Goal: Task Accomplishment & Management: Manage account settings

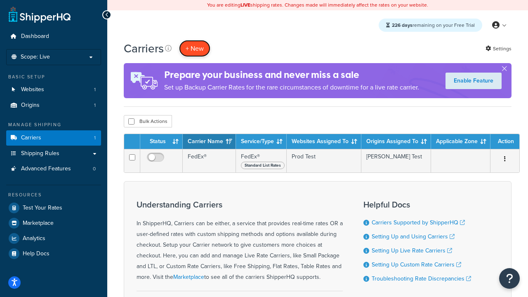
click at [195, 40] on button "+ New" at bounding box center [194, 48] width 31 height 17
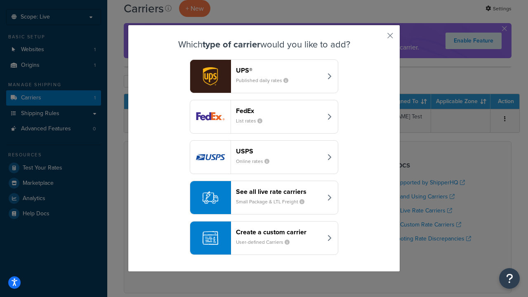
click at [264, 238] on div "Create a custom carrier User-defined Carriers" at bounding box center [279, 238] width 86 height 20
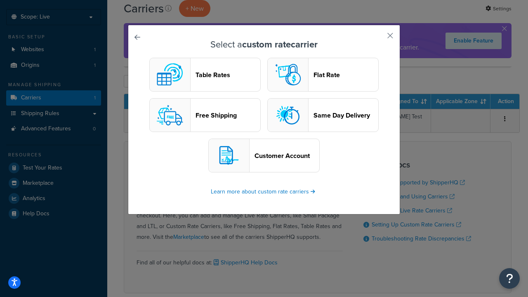
click at [205, 75] on header "Table Rates" at bounding box center [228, 75] width 65 height 8
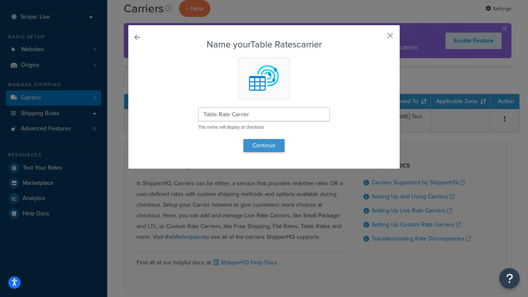
type input "Table Rate Carrier"
click at [264, 145] on button "Continue" at bounding box center [263, 145] width 41 height 13
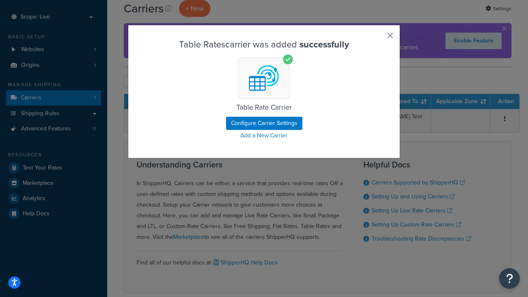
click at [378, 38] on button "button" at bounding box center [378, 39] width 2 height 2
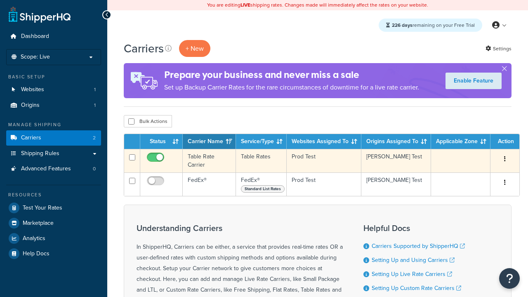
click at [505, 160] on icon "button" at bounding box center [505, 159] width 2 height 6
click at [0, 0] on link "Edit" at bounding box center [0, 0] width 0 height 0
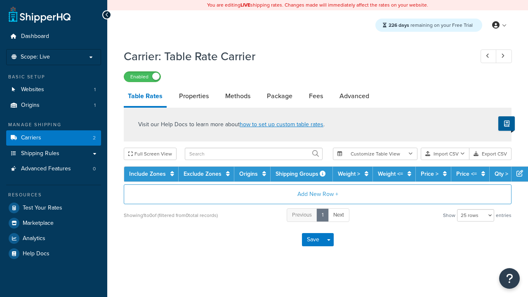
select select "25"
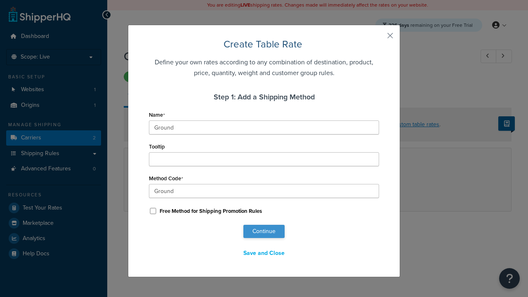
type input "Ground"
click at [264, 232] on button "Continue" at bounding box center [263, 231] width 41 height 13
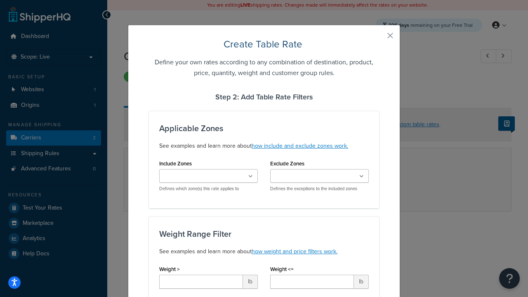
scroll to position [516, 0]
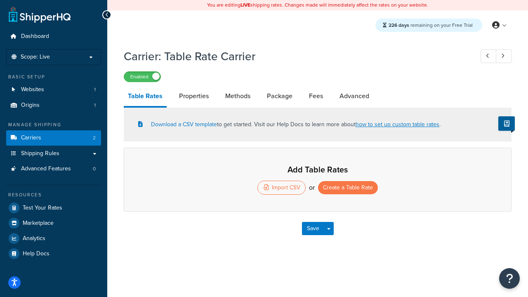
select select "25"
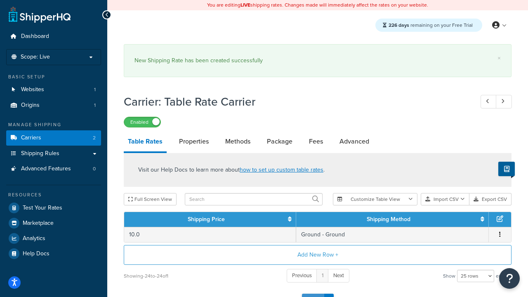
click at [313, 294] on button "Save" at bounding box center [313, 300] width 22 height 13
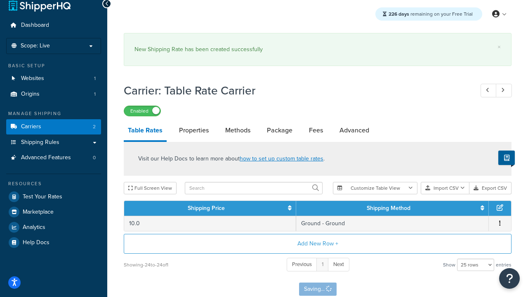
scroll to position [0, 0]
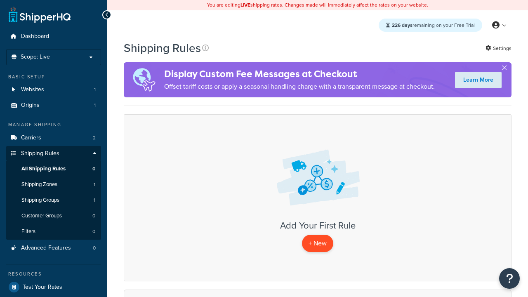
click at [318, 243] on p "+ New" at bounding box center [317, 243] width 31 height 17
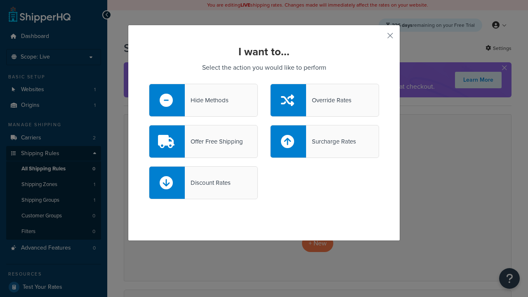
click at [325, 100] on div "Override Rates" at bounding box center [328, 101] width 45 height 12
click at [0, 0] on input "Override Rates" at bounding box center [0, 0] width 0 height 0
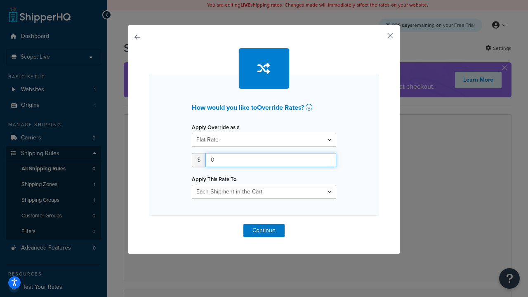
type input "100"
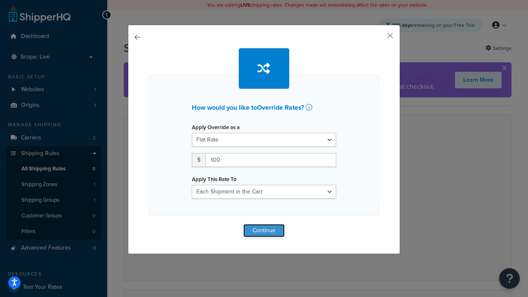
click at [264, 230] on button "Continue" at bounding box center [263, 230] width 41 height 13
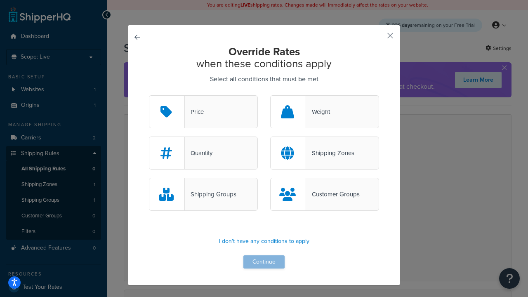
click at [203, 112] on div "Price" at bounding box center [194, 112] width 19 height 12
click at [0, 0] on input "Price" at bounding box center [0, 0] width 0 height 0
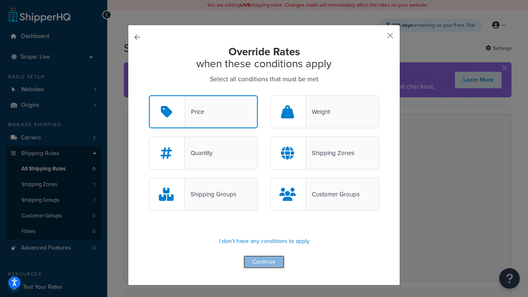
click at [264, 262] on button "Continue" at bounding box center [263, 261] width 41 height 13
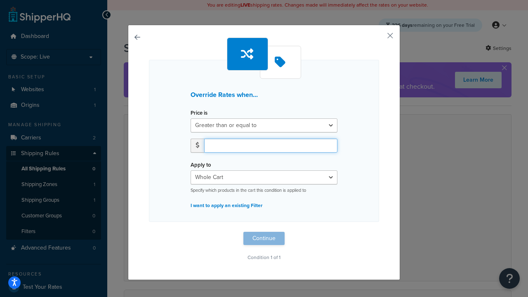
click at [271, 145] on input "number" at bounding box center [270, 146] width 133 height 14
type input "100"
click at [264, 239] on button "Continue" at bounding box center [263, 238] width 41 height 13
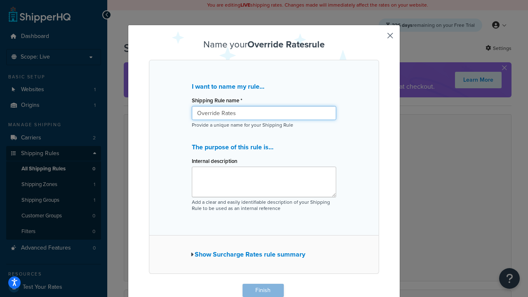
type input "Override Rates"
click at [263, 291] on button "Finish" at bounding box center [263, 290] width 41 height 13
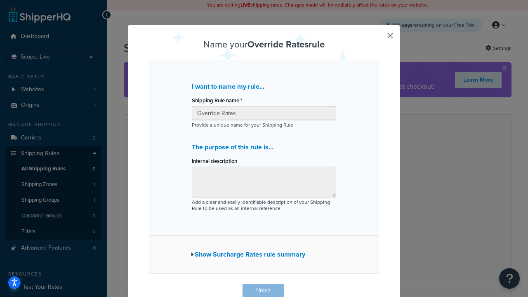
scroll to position [0, 0]
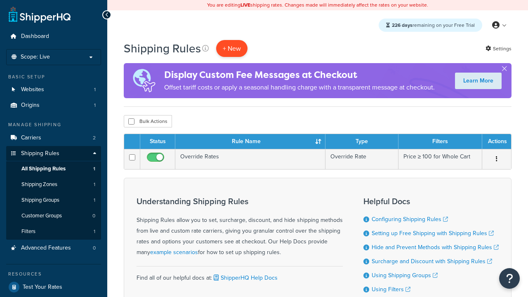
click at [232, 48] on p "+ New" at bounding box center [231, 48] width 31 height 17
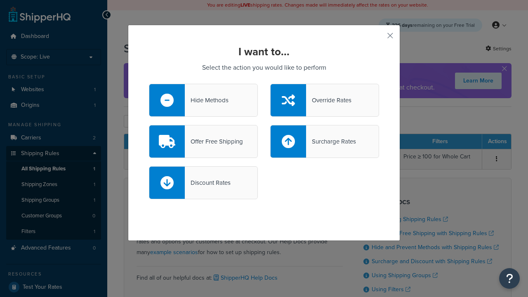
click at [203, 142] on div "Offer Free Shipping" at bounding box center [214, 142] width 58 height 12
click at [0, 0] on input "Offer Free Shipping" at bounding box center [0, 0] width 0 height 0
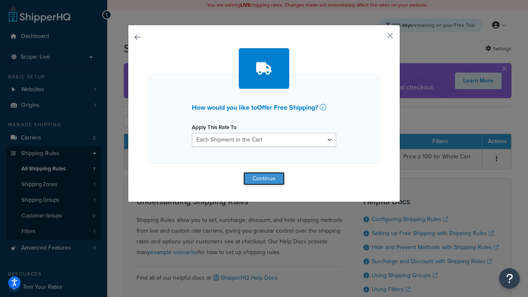
click at [264, 178] on button "Continue" at bounding box center [263, 178] width 41 height 13
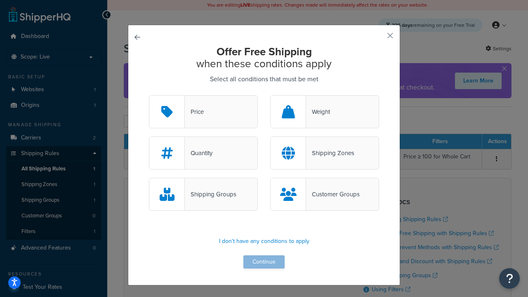
click at [203, 112] on div "Price" at bounding box center [194, 112] width 19 height 12
click at [0, 0] on input "Price" at bounding box center [0, 0] width 0 height 0
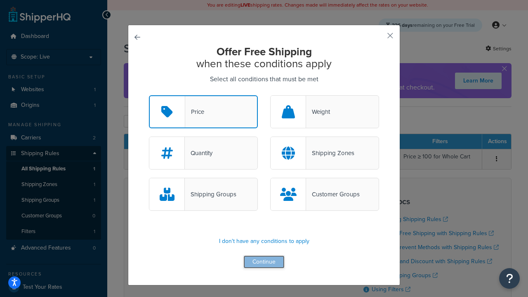
click at [264, 262] on button "Continue" at bounding box center [263, 261] width 41 height 13
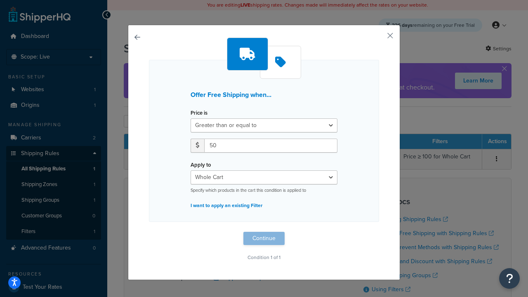
type input "50"
click at [264, 239] on button "Continue" at bounding box center [263, 238] width 41 height 13
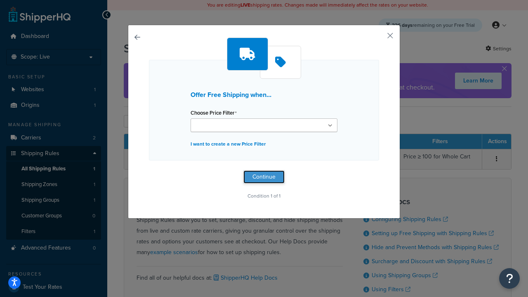
click at [264, 177] on button "Continue" at bounding box center [263, 176] width 41 height 13
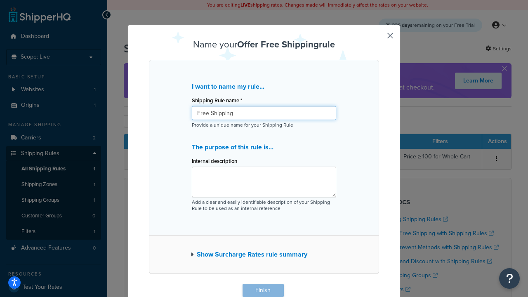
type input "Free Shipping"
click at [263, 291] on button "Finish" at bounding box center [263, 290] width 41 height 13
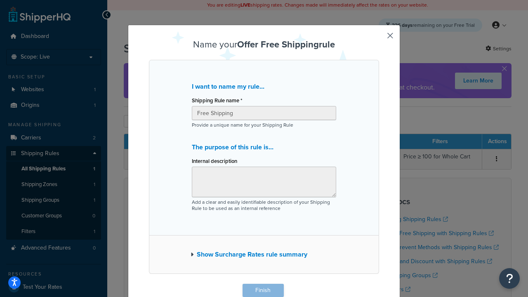
scroll to position [0, 0]
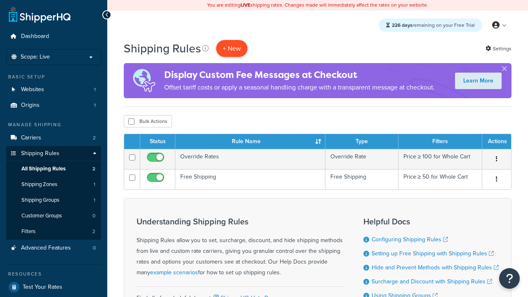
click at [232, 48] on p "+ New" at bounding box center [231, 48] width 31 height 17
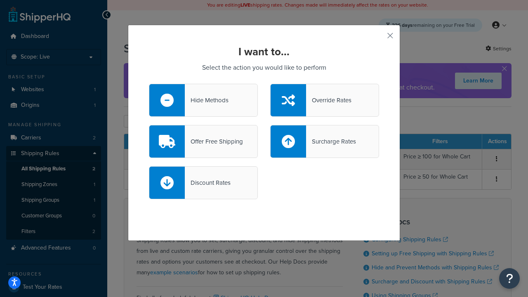
click at [325, 142] on div "Surcharge Rates" at bounding box center [331, 142] width 50 height 12
click at [0, 0] on input "Surcharge Rates" at bounding box center [0, 0] width 0 height 0
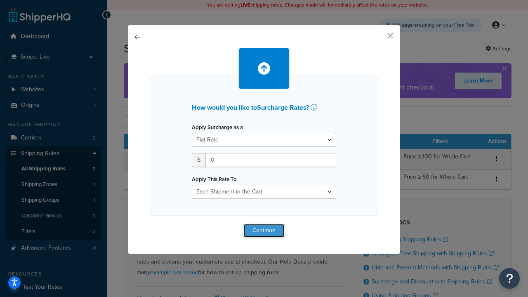
click at [264, 230] on button "Continue" at bounding box center [263, 230] width 41 height 13
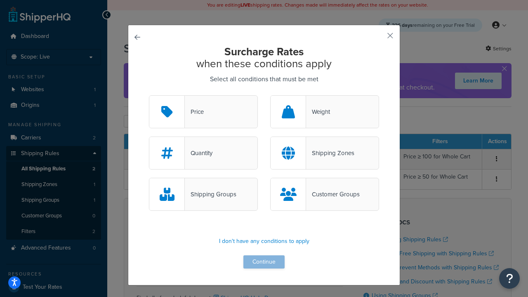
click at [203, 112] on div "Price" at bounding box center [194, 112] width 19 height 12
click at [0, 0] on input "Price" at bounding box center [0, 0] width 0 height 0
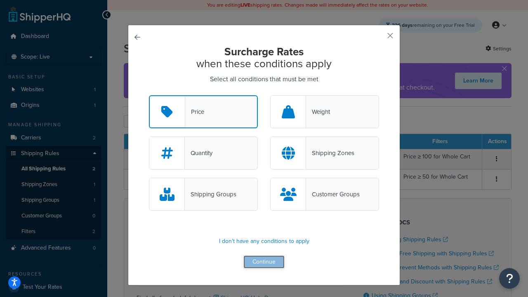
click at [264, 262] on button "Continue" at bounding box center [263, 261] width 41 height 13
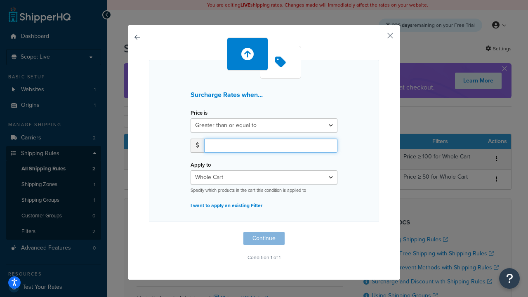
click at [271, 145] on input "number" at bounding box center [270, 146] width 133 height 14
type input "5"
click at [264, 239] on button "Continue" at bounding box center [263, 238] width 41 height 13
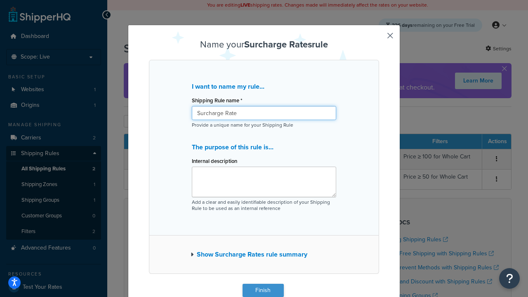
type input "Surcharge Rate"
click at [263, 291] on button "Finish" at bounding box center [263, 290] width 41 height 13
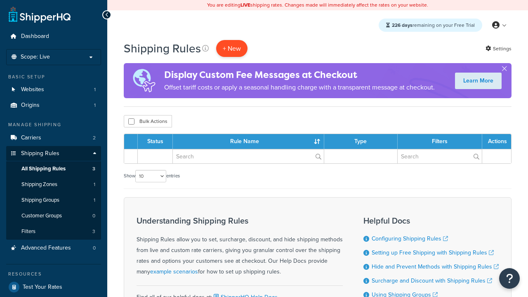
click at [232, 48] on p "+ New" at bounding box center [231, 48] width 31 height 17
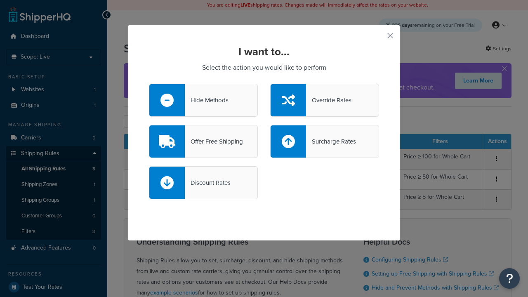
click at [203, 183] on div "Discount Rates" at bounding box center [208, 183] width 46 height 12
click at [0, 0] on input "Discount Rates" at bounding box center [0, 0] width 0 height 0
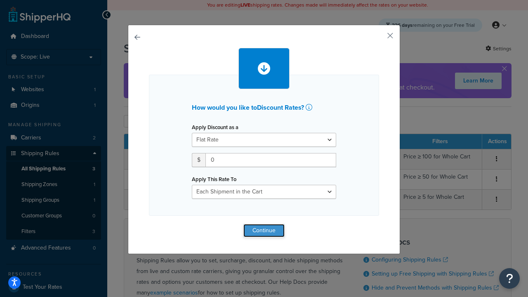
click at [264, 230] on button "Continue" at bounding box center [263, 230] width 41 height 13
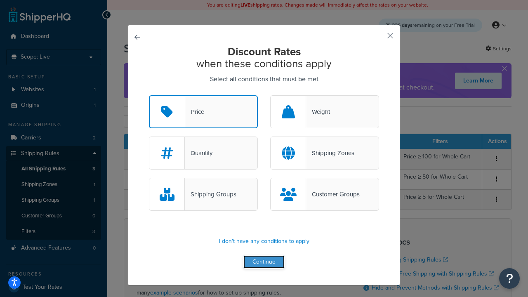
click at [264, 262] on button "Continue" at bounding box center [263, 261] width 41 height 13
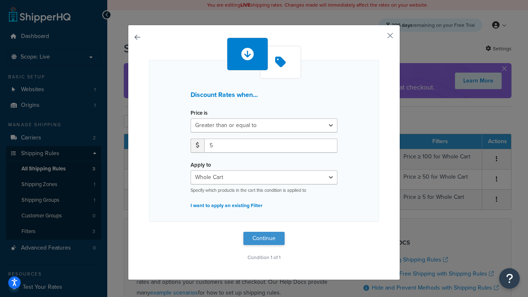
type input "5"
click at [264, 239] on button "Continue" at bounding box center [263, 238] width 41 height 13
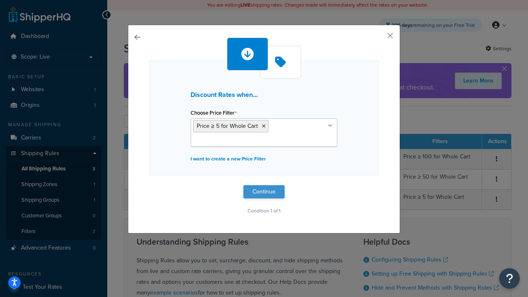
click at [264, 191] on button "Continue" at bounding box center [263, 191] width 41 height 13
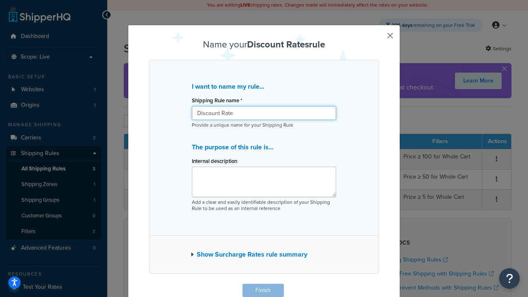
type input "Discount Rate"
click at [263, 291] on button "Finish" at bounding box center [263, 290] width 41 height 13
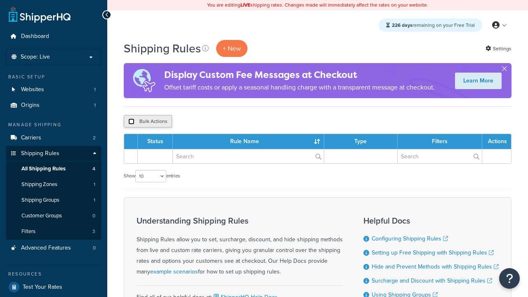
click at [131, 122] on input "checkbox" at bounding box center [131, 121] width 6 height 6
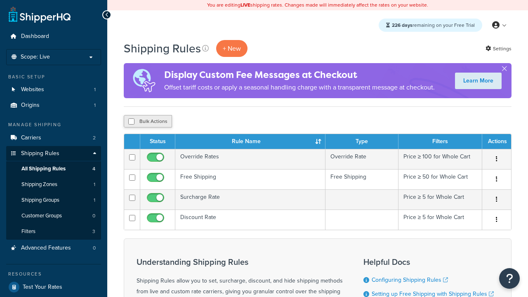
click at [148, 122] on button "Bulk Actions" at bounding box center [148, 121] width 48 height 12
checkbox input "true"
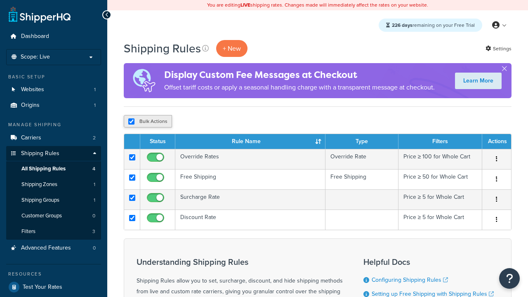
checkbox input "true"
click at [222, 122] on button "Delete" at bounding box center [220, 121] width 28 height 12
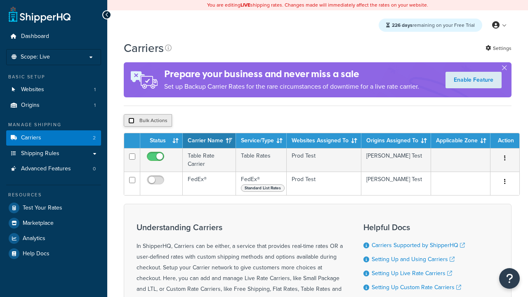
click at [131, 121] on input "checkbox" at bounding box center [131, 121] width 6 height 6
checkbox input "true"
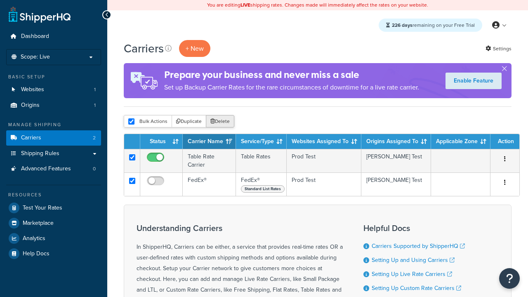
click at [222, 122] on button "Delete" at bounding box center [220, 121] width 28 height 12
